Goal: Information Seeking & Learning: Learn about a topic

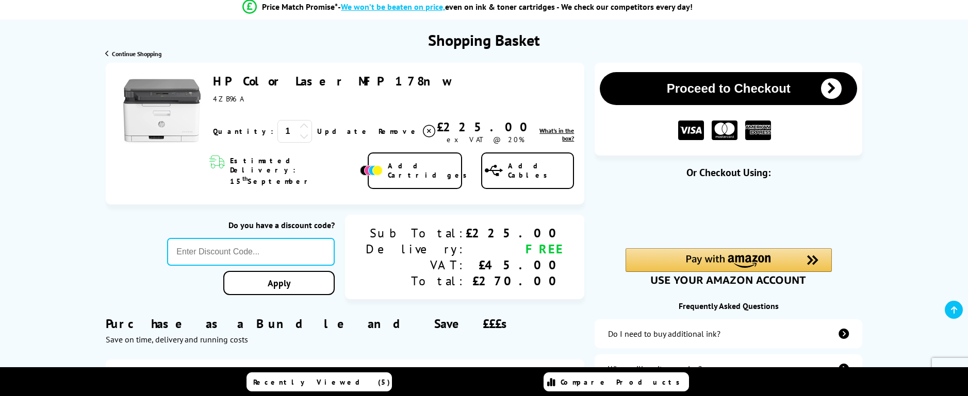
scroll to position [103, 0]
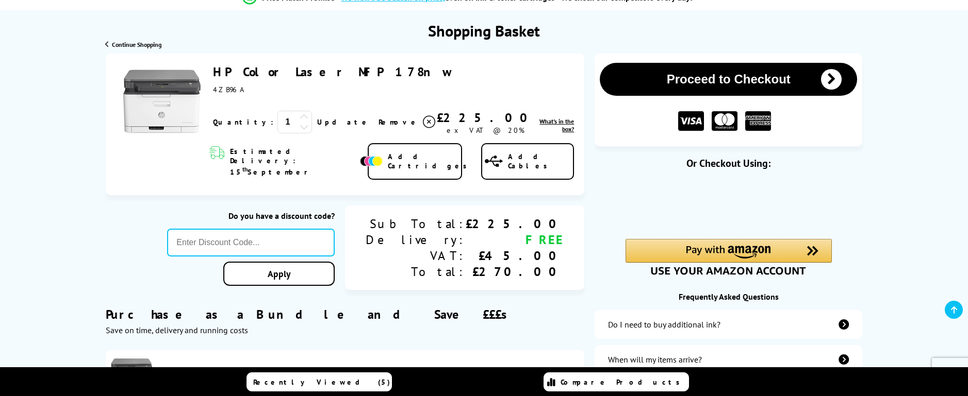
drag, startPoint x: 244, startPoint y: 92, endPoint x: 214, endPoint y: 89, distance: 30.1
click at [214, 89] on div "4ZB96A" at bounding box center [332, 89] width 239 height 9
copy span "4ZB96A"
click at [740, 77] on button "Proceed to Checkout" at bounding box center [728, 79] width 257 height 33
click at [276, 72] on link "HP Color Laser MFP 178nw" at bounding box center [332, 72] width 239 height 16
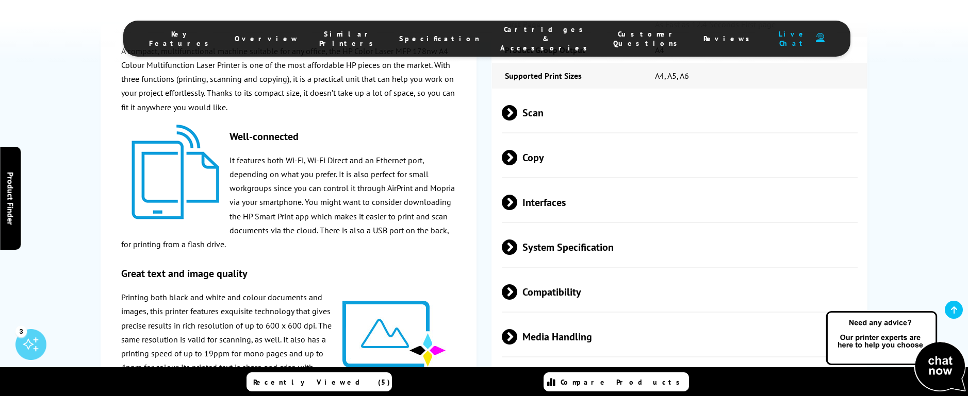
scroll to position [1392, 0]
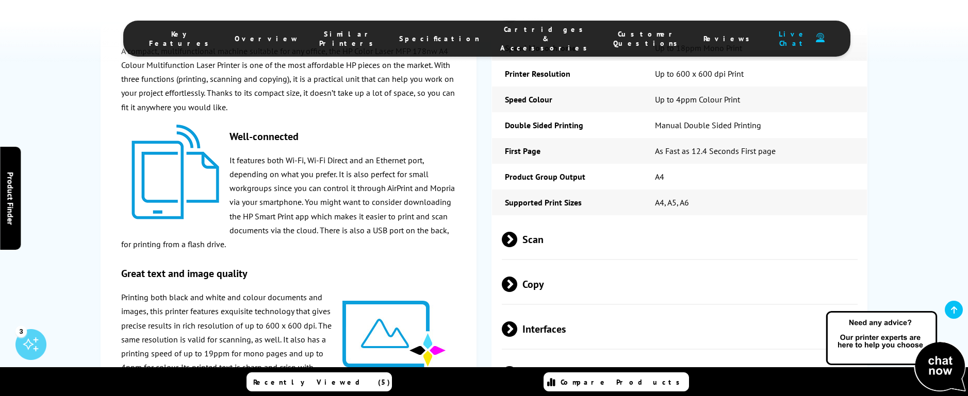
click at [534, 250] on span "Scan" at bounding box center [680, 240] width 356 height 39
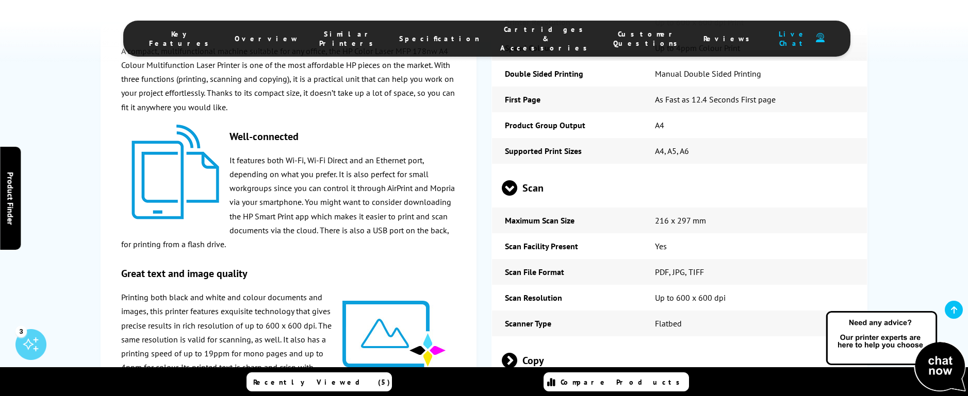
scroll to position [1701, 0]
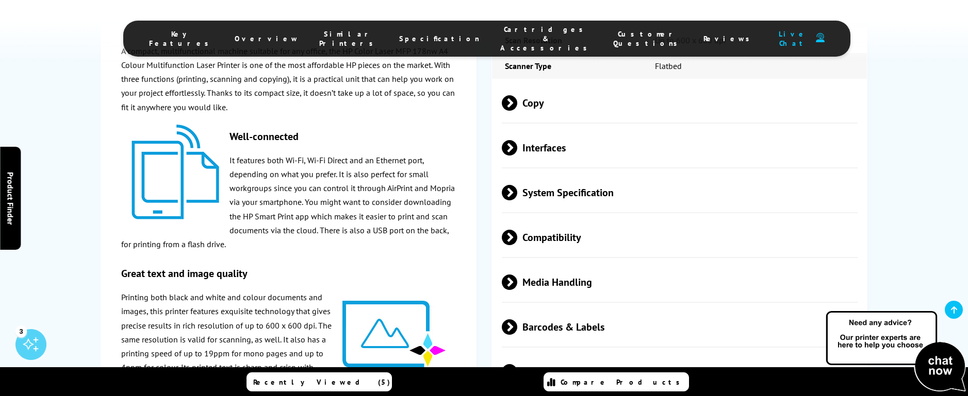
click at [536, 111] on span "Copy" at bounding box center [680, 103] width 356 height 39
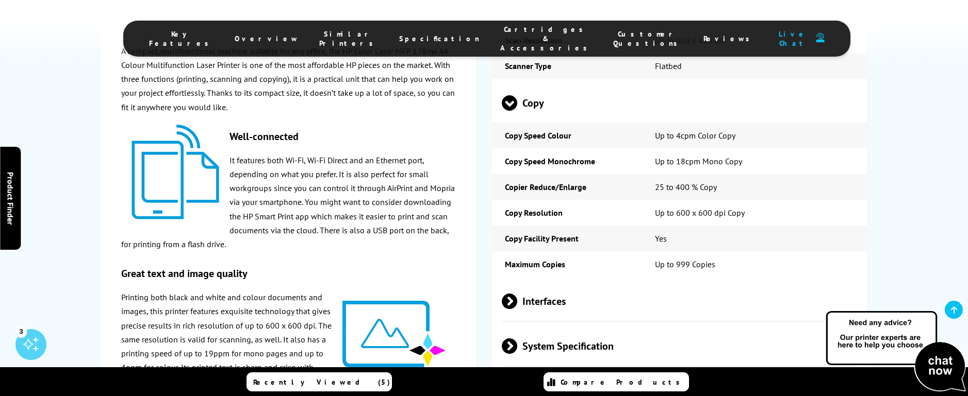
click at [536, 111] on span "Copy" at bounding box center [680, 103] width 356 height 39
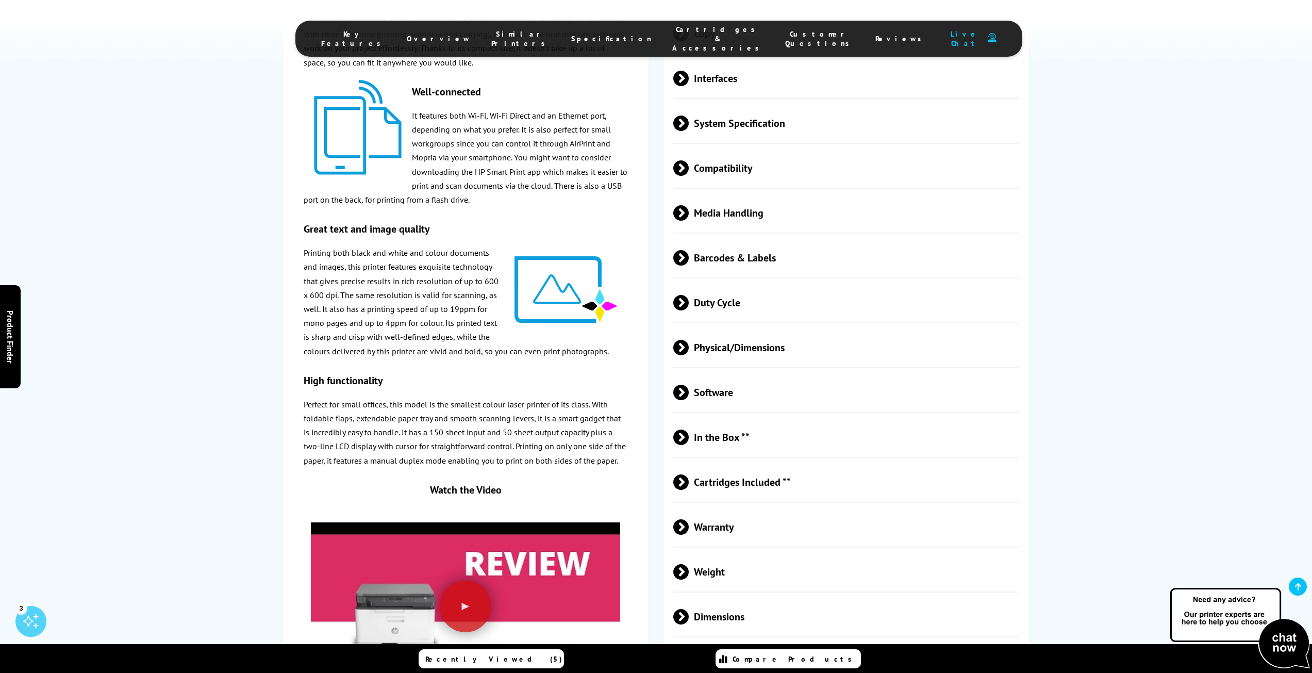
scroll to position [1892, 0]
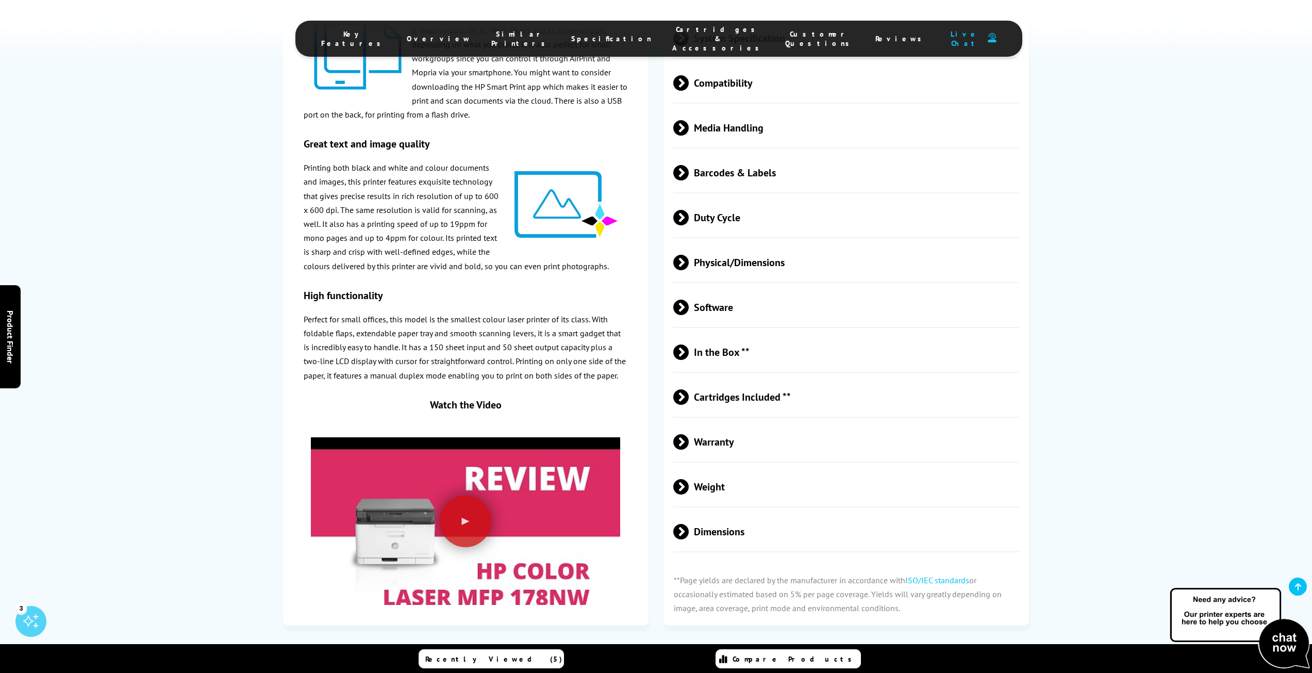
click at [737, 307] on span "Software" at bounding box center [846, 307] width 346 height 39
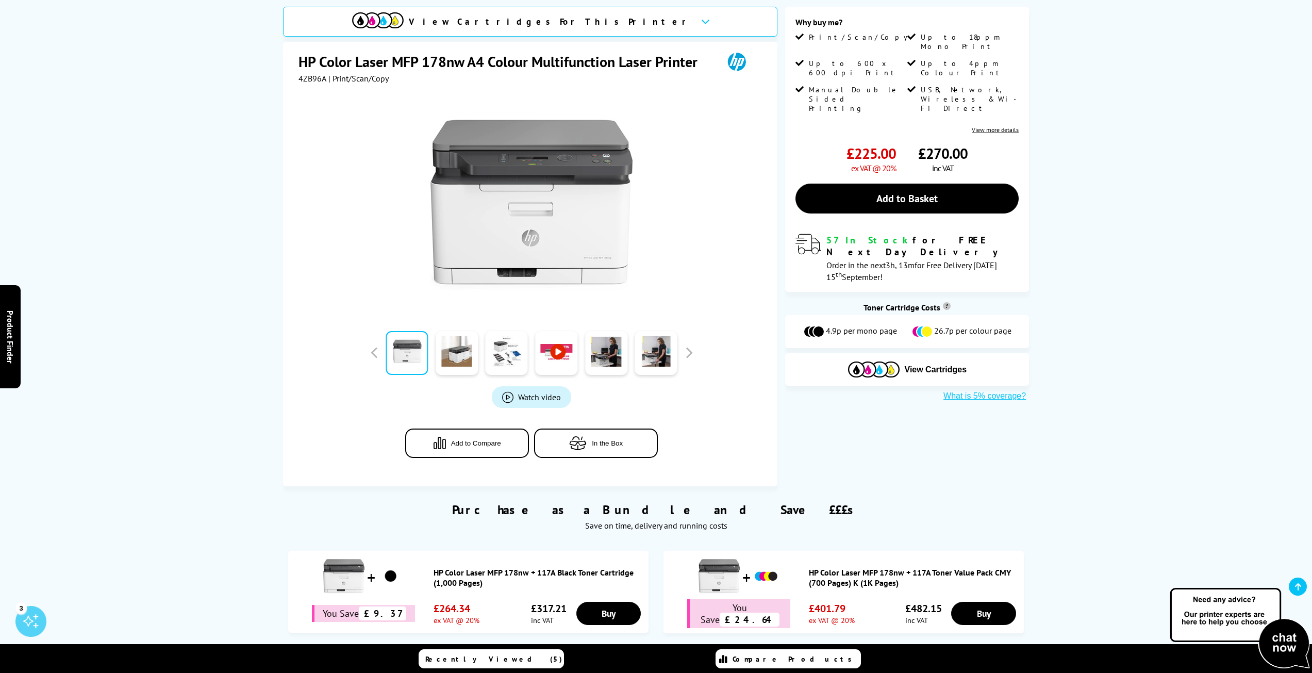
scroll to position [0, 0]
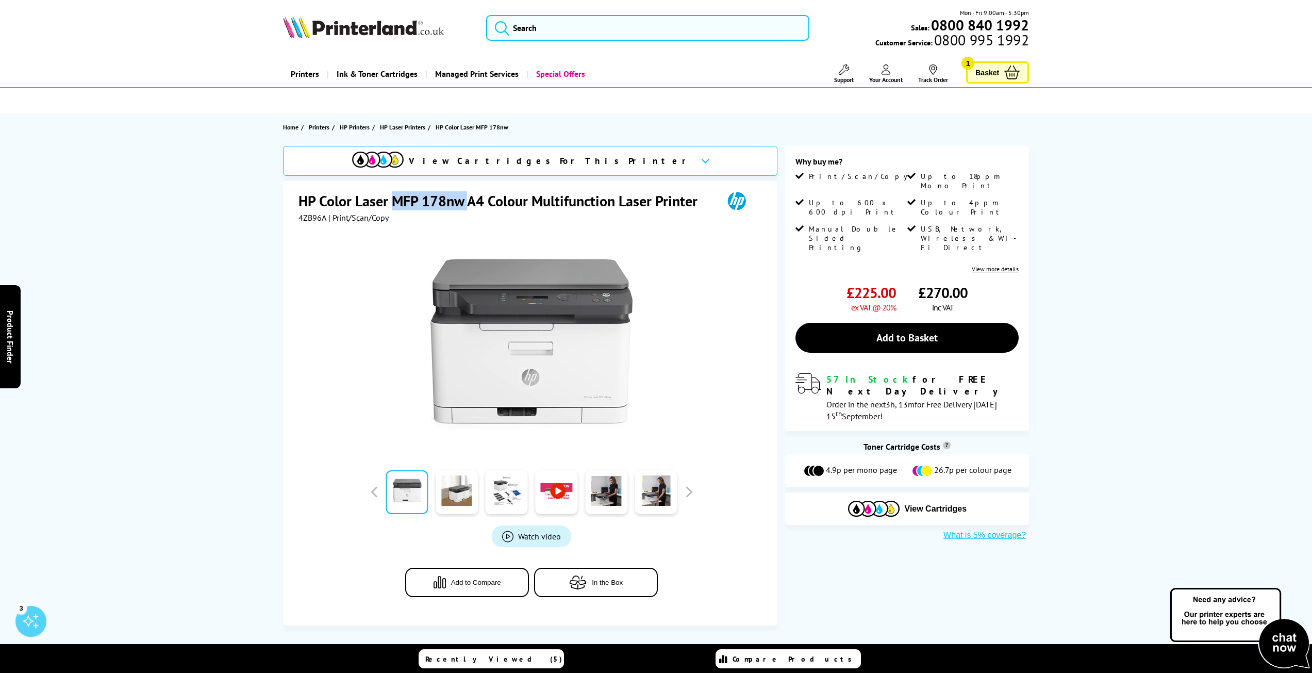
drag, startPoint x: 467, startPoint y: 206, endPoint x: 394, endPoint y: 202, distance: 73.4
click at [394, 202] on h1 "HP Color Laser MFP 178nw A4 Colour Multifunction Laser Printer" at bounding box center [503, 200] width 409 height 19
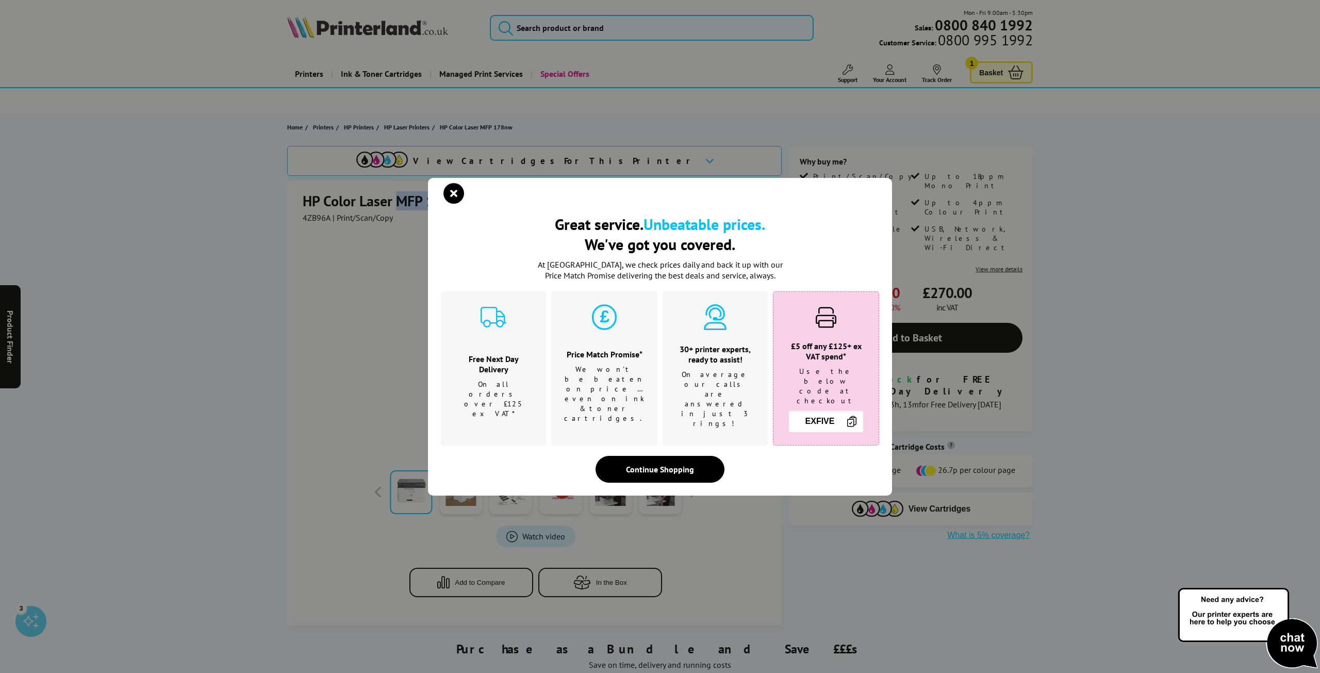
copy h1 "MFP 178nw"
click at [460, 204] on icon "close modal" at bounding box center [453, 193] width 21 height 21
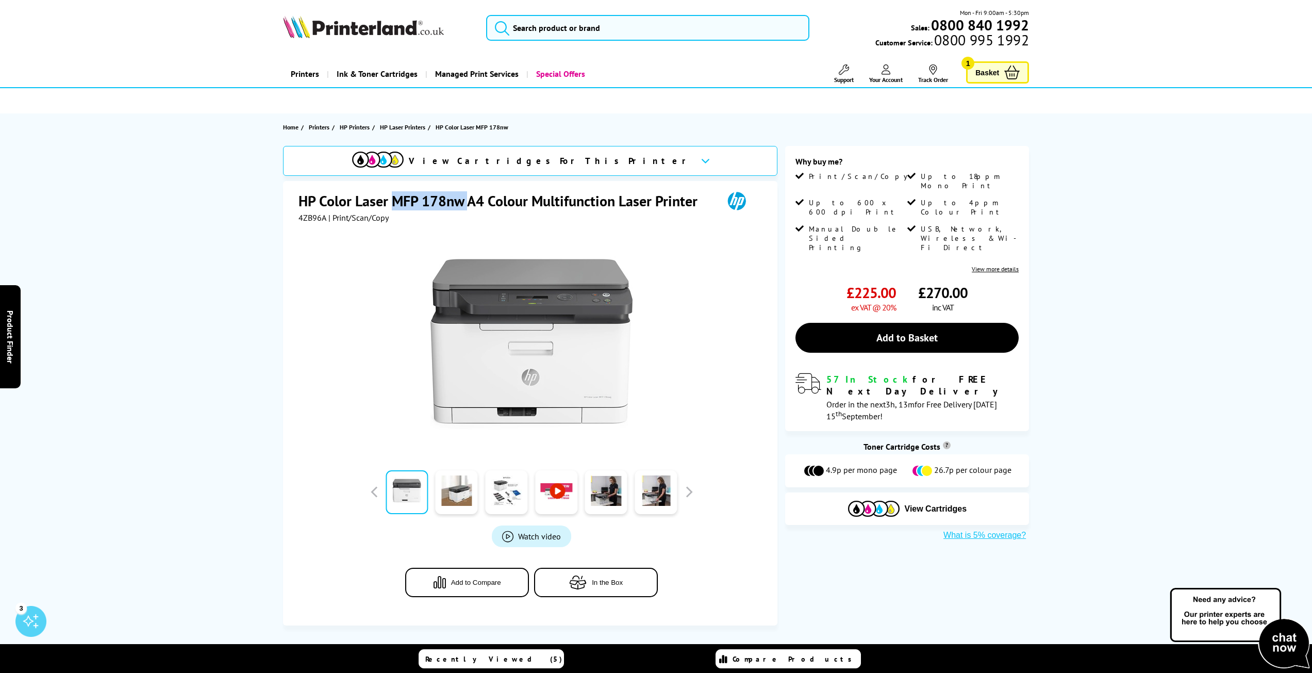
copy h1 "MFP 178nw"
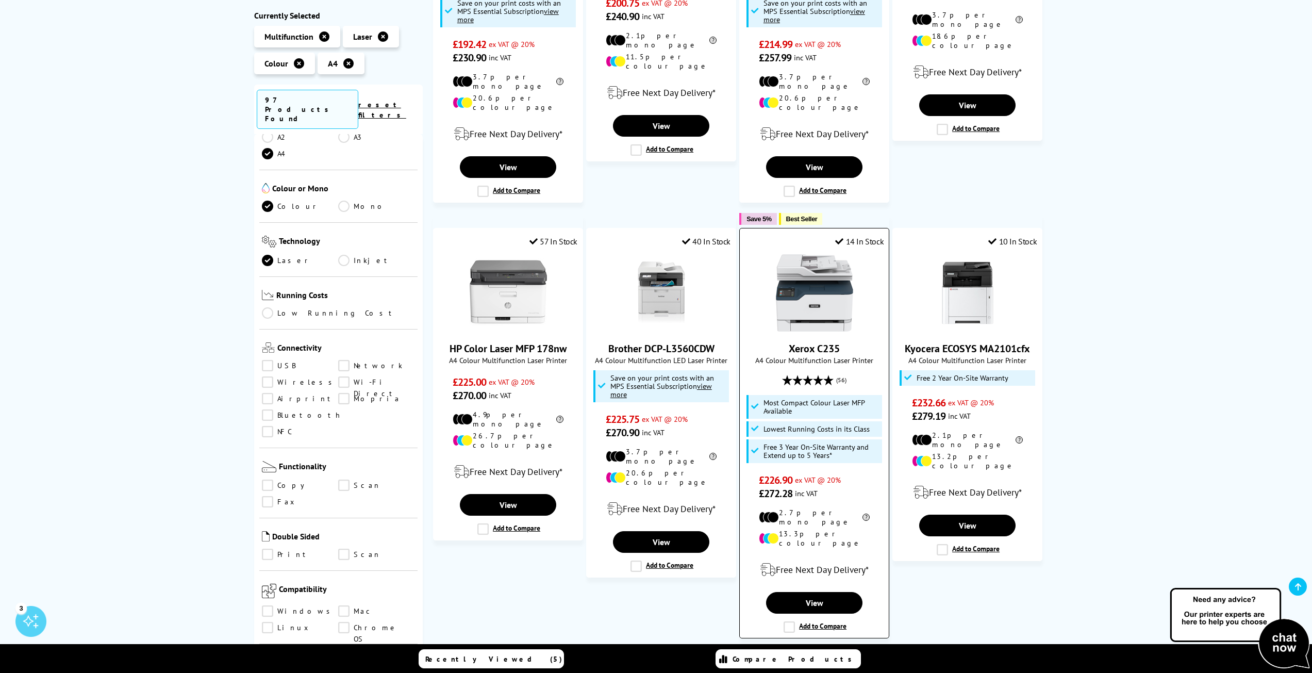
scroll to position [155, 0]
